Goal: Transaction & Acquisition: Book appointment/travel/reservation

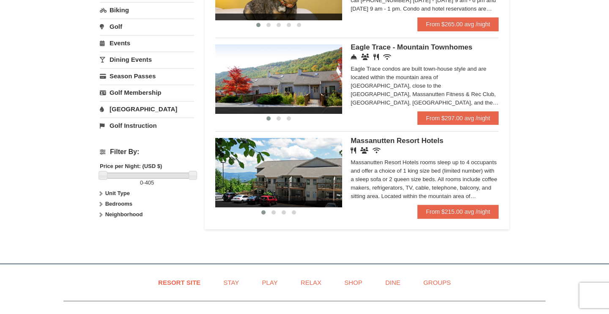
scroll to position [247, 0]
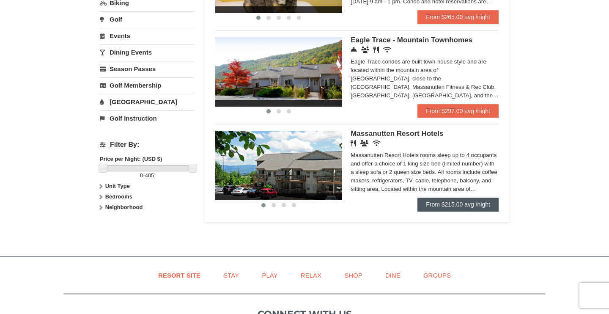
click at [471, 199] on link "From $215.00 avg /night" at bounding box center [457, 204] width 81 height 14
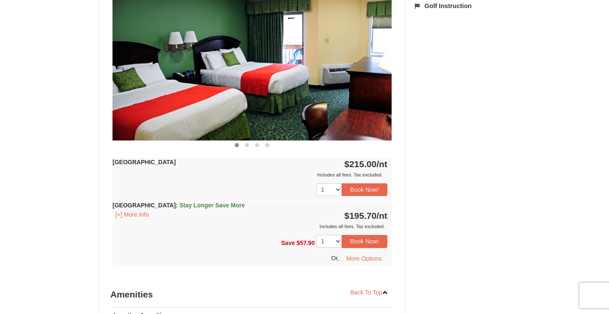
scroll to position [377, 0]
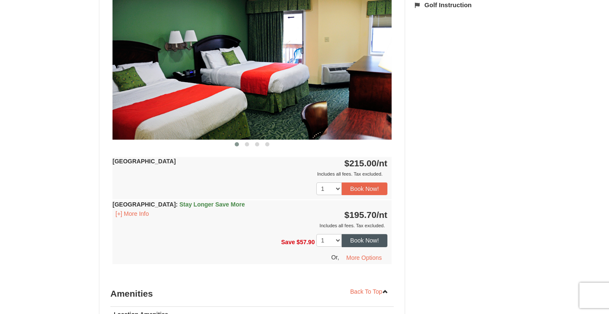
click at [368, 239] on button "Book Now!" at bounding box center [365, 240] width 46 height 13
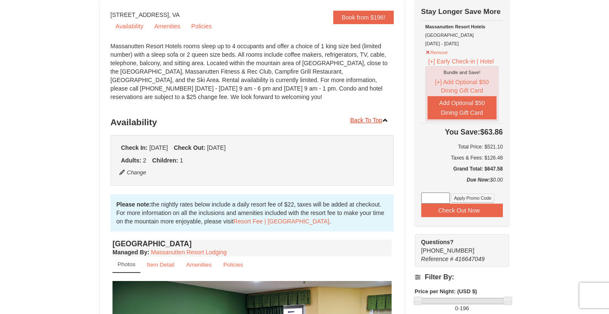
scroll to position [52, 0]
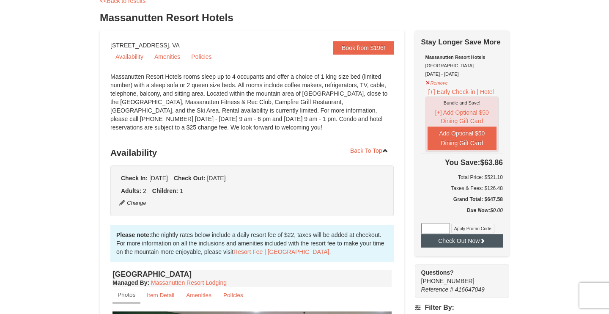
click at [458, 235] on button "Check Out Now" at bounding box center [462, 241] width 82 height 14
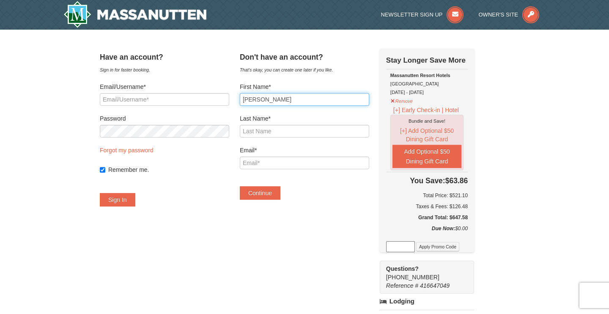
type input "Andrew"
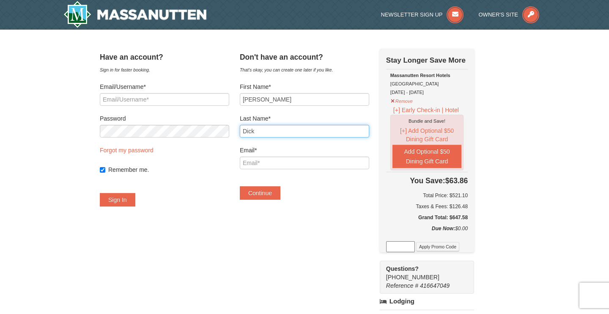
type input "Dick"
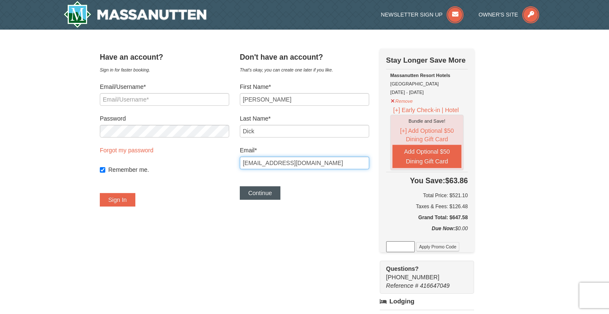
type input "[EMAIL_ADDRESS][DOMAIN_NAME]"
click at [268, 195] on button "Continue" at bounding box center [260, 193] width 41 height 14
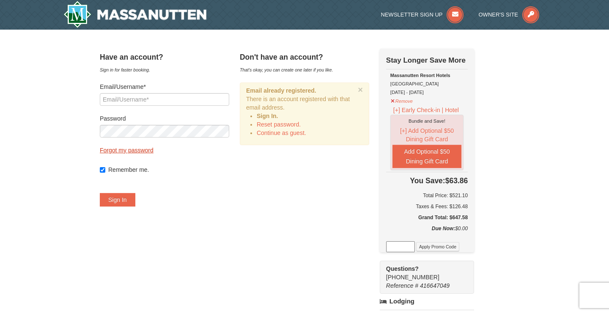
click at [130, 148] on link "Forgot my password" at bounding box center [127, 150] width 54 height 7
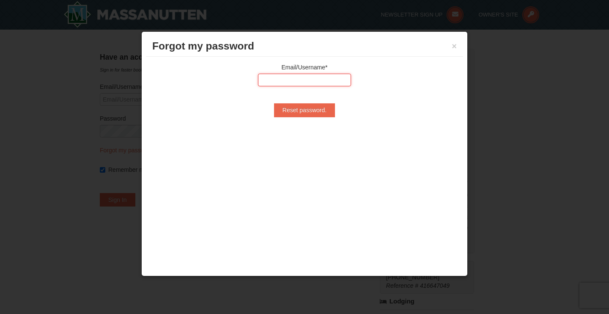
click at [310, 82] on input "text" at bounding box center [304, 80] width 93 height 13
type input "andydl212@aol.com"
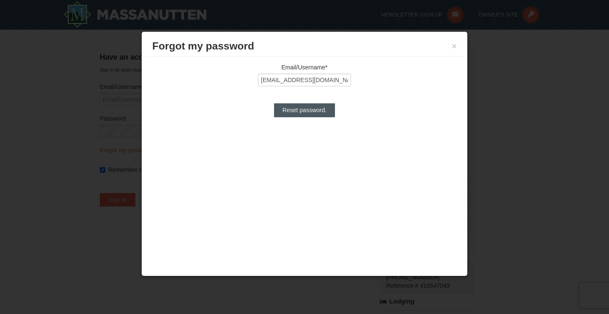
click at [305, 116] on input "Reset password." at bounding box center [304, 110] width 61 height 14
type input "Processing..."
type input "andydl212@aol.com"
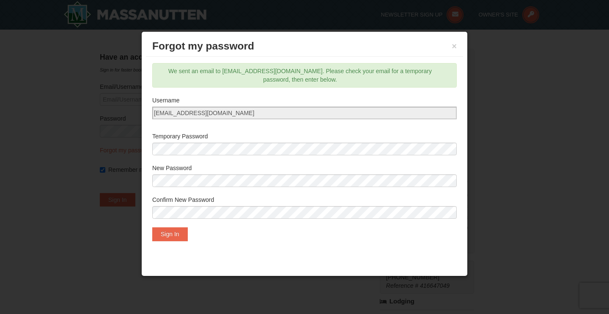
click at [58, 130] on div at bounding box center [304, 157] width 609 height 314
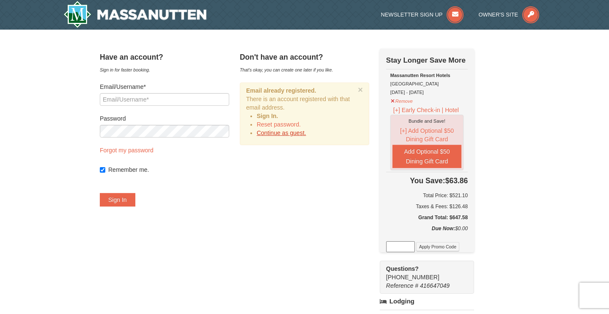
click at [294, 133] on link "Continue as guest." at bounding box center [281, 132] width 49 height 7
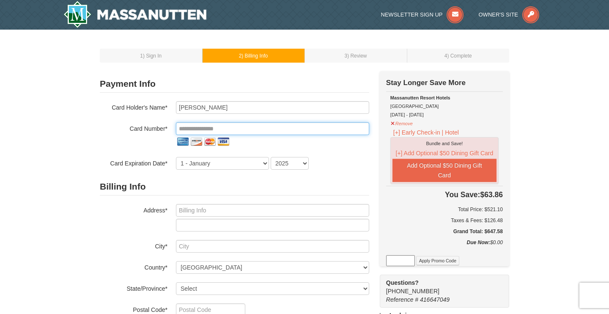
click at [257, 129] on input "tel" at bounding box center [272, 128] width 193 height 13
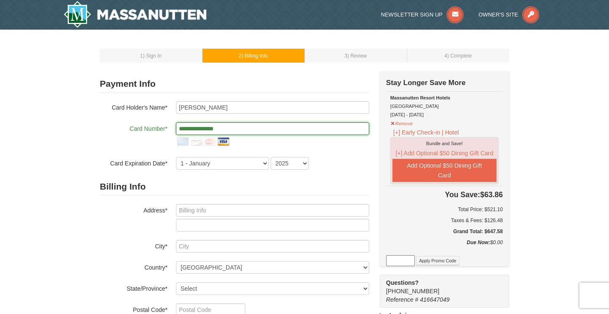
type input "**********"
select select "2"
select select "2030"
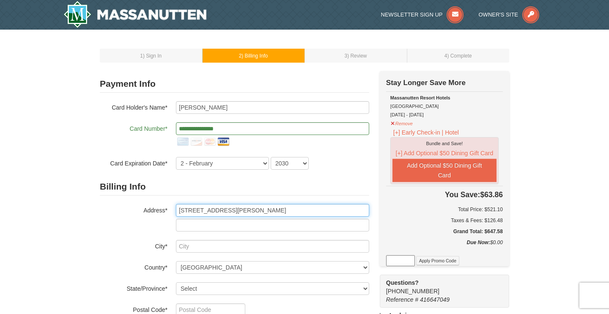
type input "[STREET_ADDRESS][PERSON_NAME]"
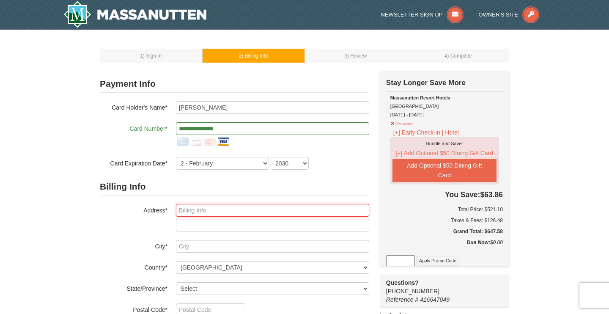
type input "[STREET_ADDRESS][PERSON_NAME]"
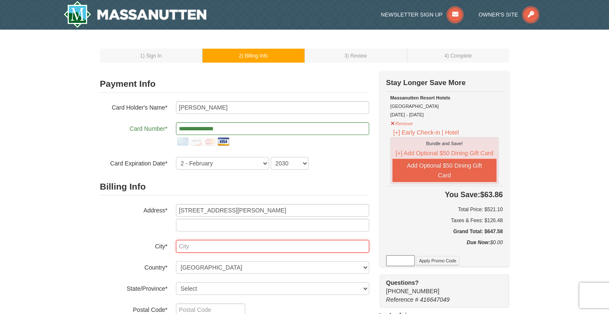
type input "Naples"
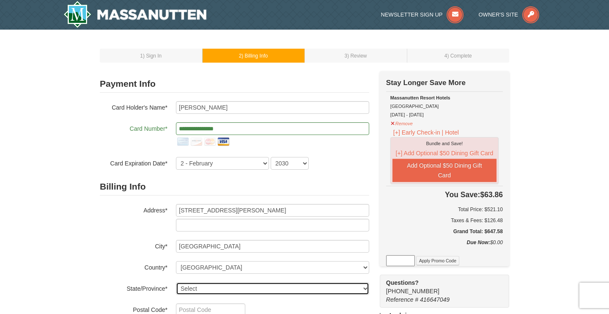
select select "FL"
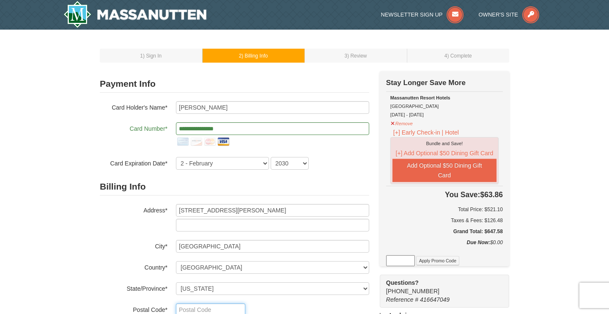
type input "34109"
type input "239"
type input "269"
type input "1336"
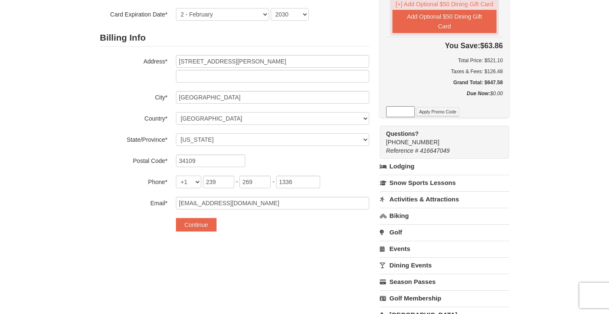
scroll to position [150, 0]
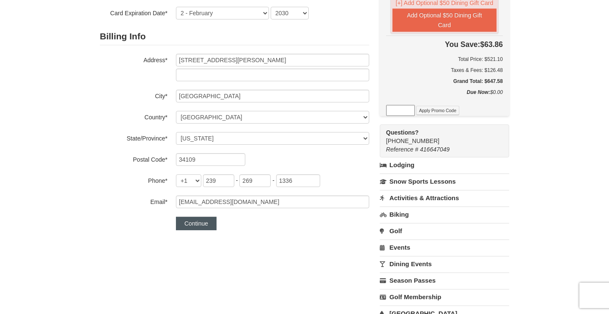
click at [195, 227] on button "Continue" at bounding box center [196, 223] width 41 height 14
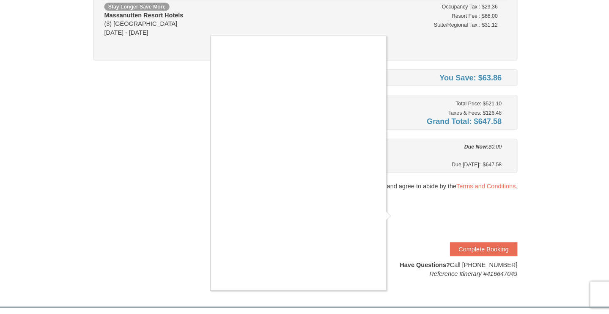
scroll to position [87, 0]
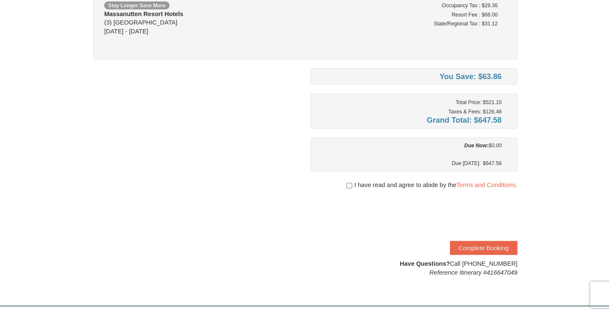
click at [344, 186] on input "checkbox" at bounding box center [346, 189] width 5 height 7
checkbox input "true"
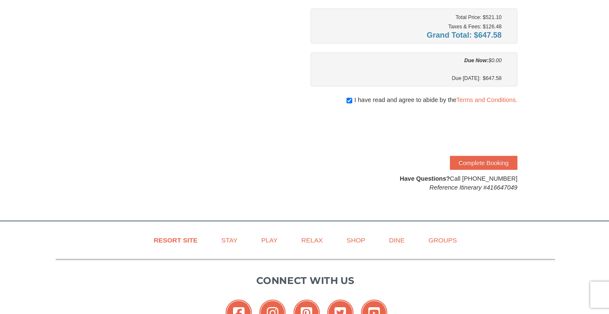
scroll to position [170, 0]
click at [480, 161] on button "Complete Booking" at bounding box center [476, 168] width 65 height 14
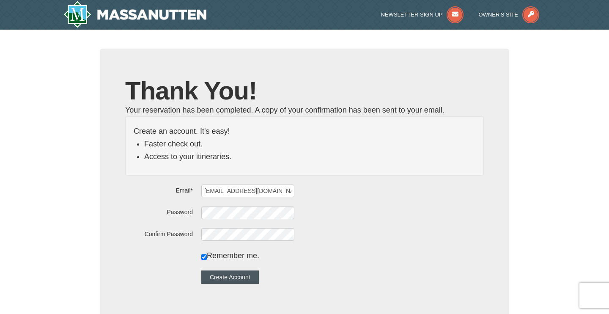
click at [233, 278] on button "Create Account" at bounding box center [229, 277] width 57 height 14
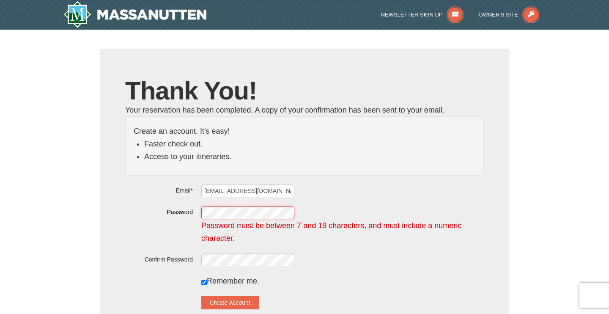
click at [203, 211] on div "Password Password must be between 7 and 19 characters, and must include a numer…" at bounding box center [304, 224] width 359 height 38
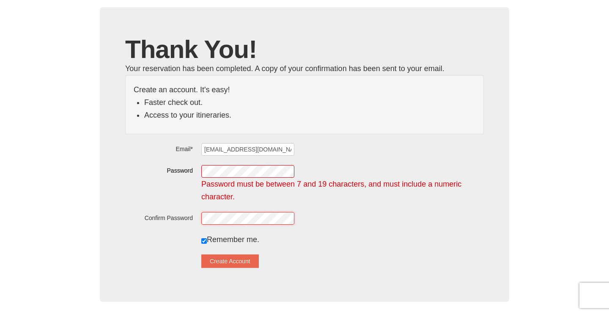
scroll to position [42, 0]
click at [247, 258] on button "Create Account" at bounding box center [229, 261] width 57 height 14
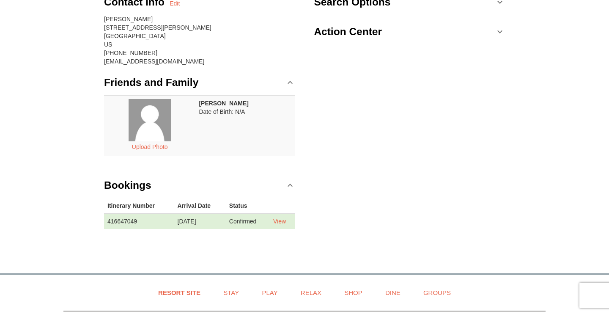
scroll to position [88, 0]
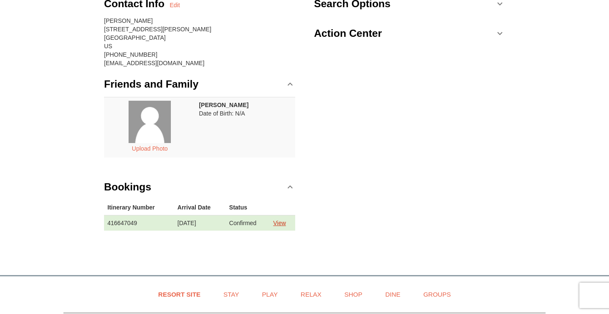
click at [283, 222] on link "View" at bounding box center [279, 222] width 13 height 7
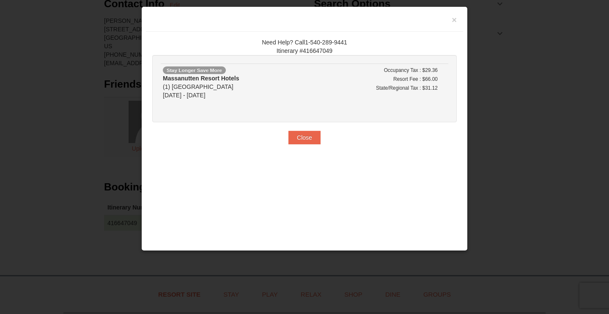
click at [459, 19] on div "×" at bounding box center [304, 21] width 317 height 21
click at [453, 22] on button "×" at bounding box center [454, 20] width 5 height 8
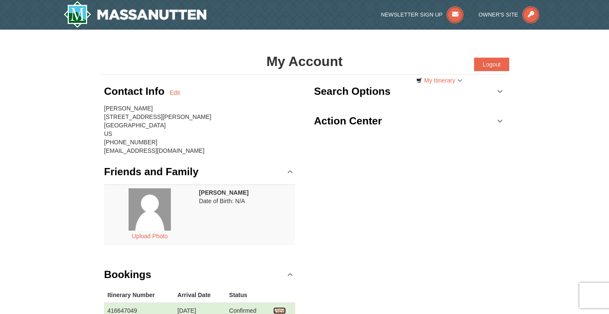
scroll to position [0, 0]
drag, startPoint x: 141, startPoint y: 13, endPoint x: 141, endPoint y: 8, distance: 5.1
click at [141, 13] on img at bounding box center [134, 14] width 143 height 27
